Goal: Navigation & Orientation: Find specific page/section

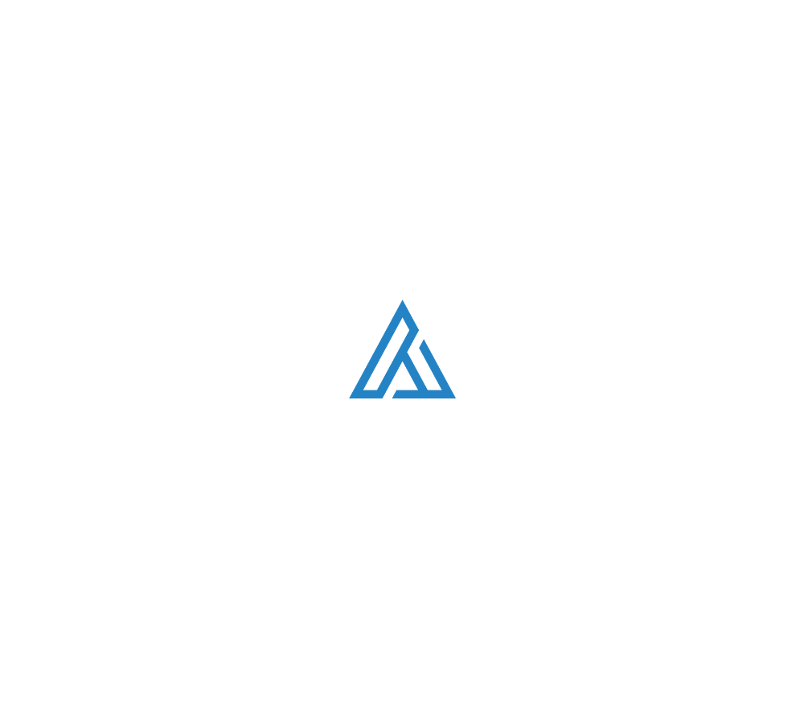
scroll to position [983, 0]
